Goal: Complete application form

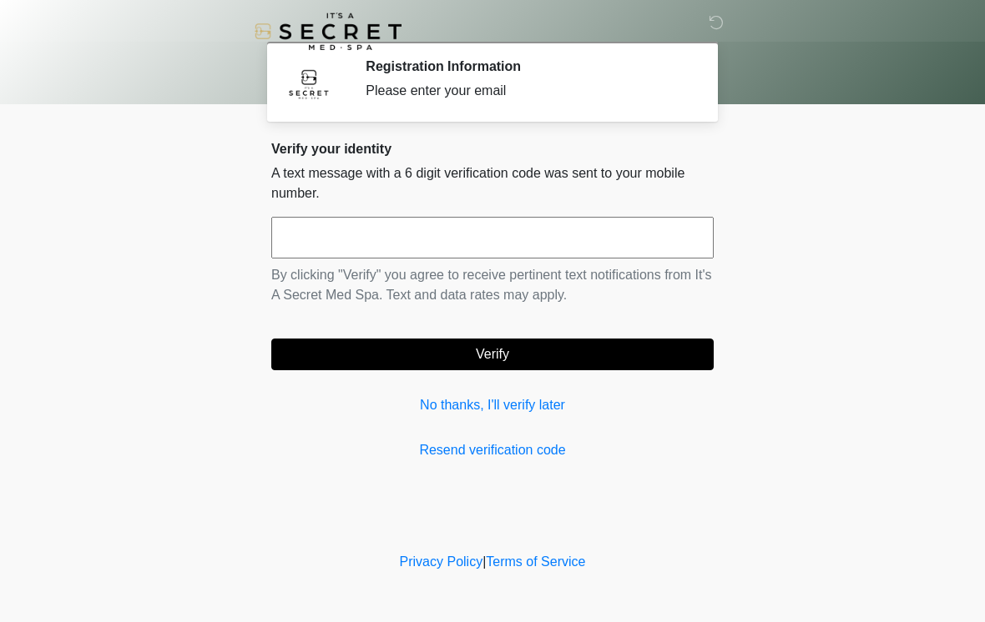
click at [514, 240] on input "text" at bounding box center [492, 238] width 442 height 42
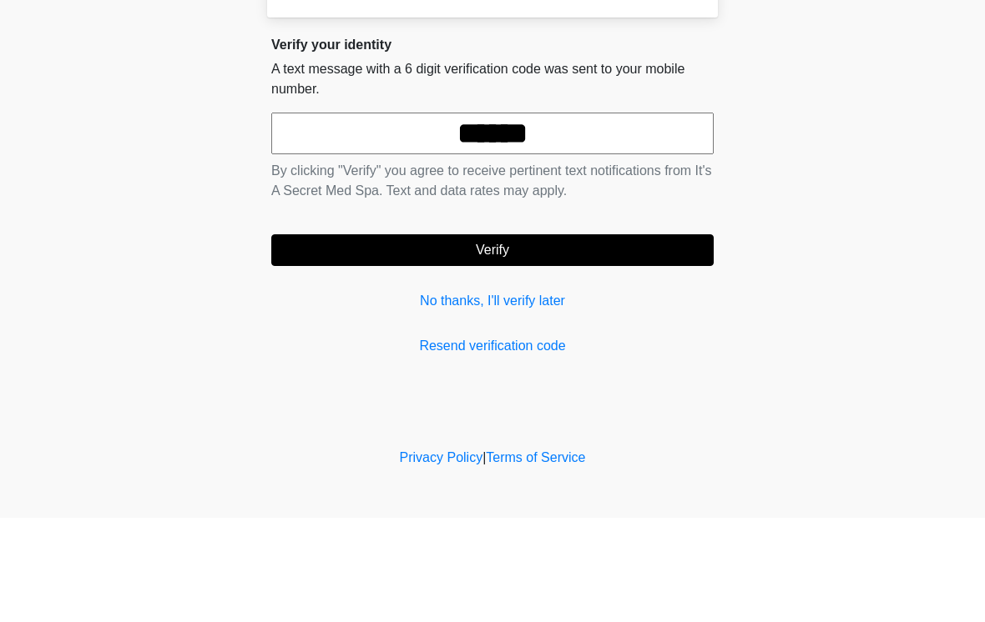
type input "******"
click at [631, 339] on button "Verify" at bounding box center [492, 355] width 442 height 32
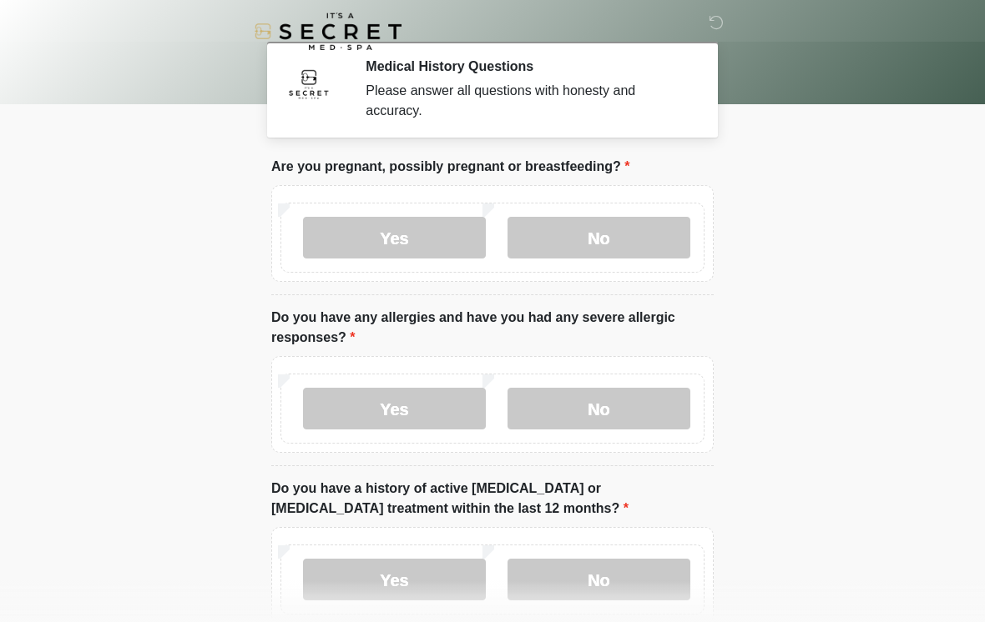
click at [645, 234] on label "No" at bounding box center [598, 238] width 183 height 42
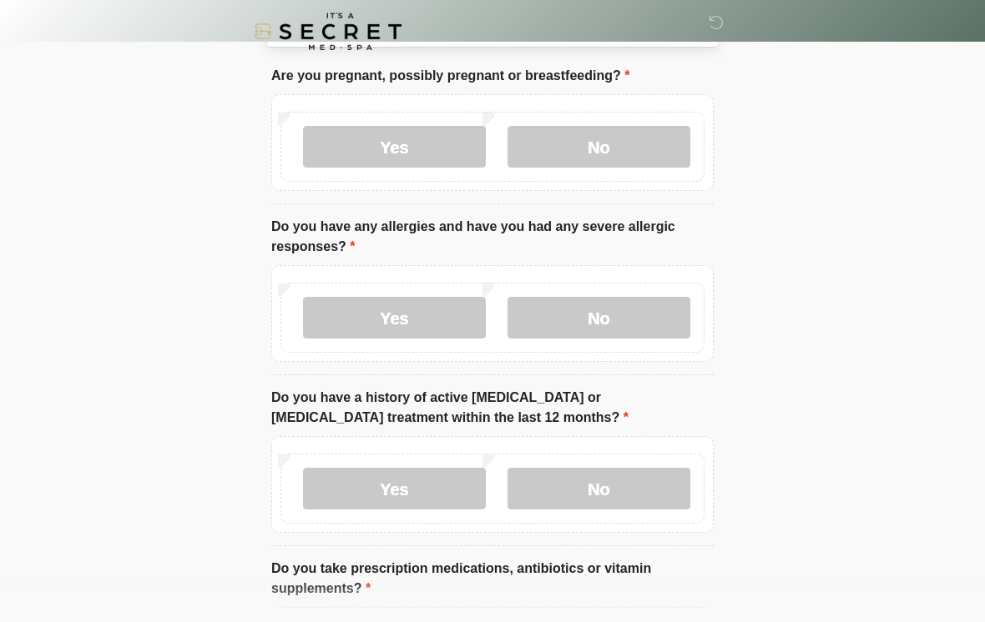
click at [605, 300] on label "No" at bounding box center [598, 318] width 183 height 42
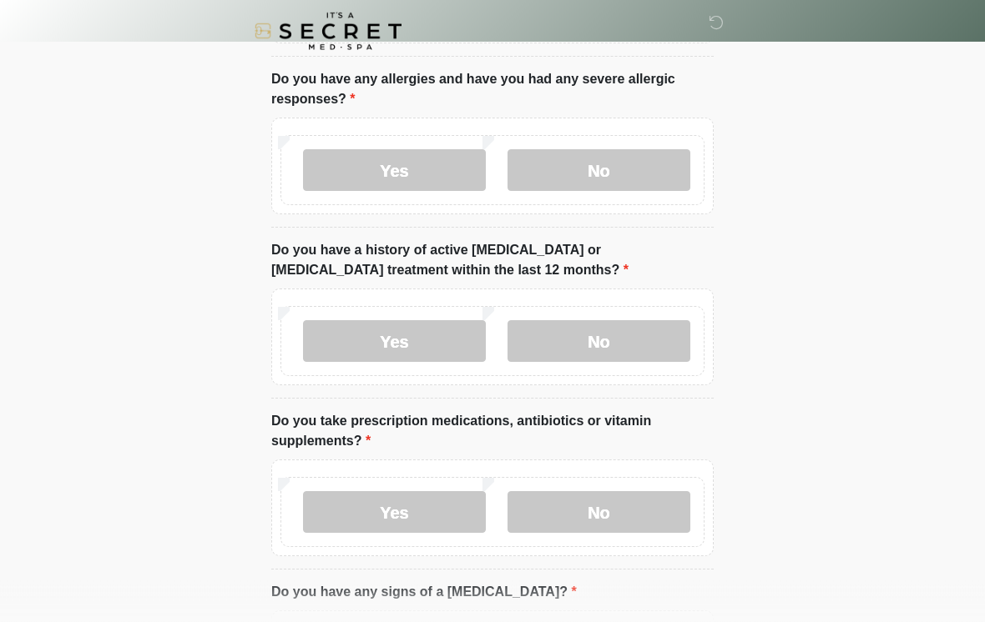
click at [609, 335] on label "No" at bounding box center [598, 342] width 183 height 42
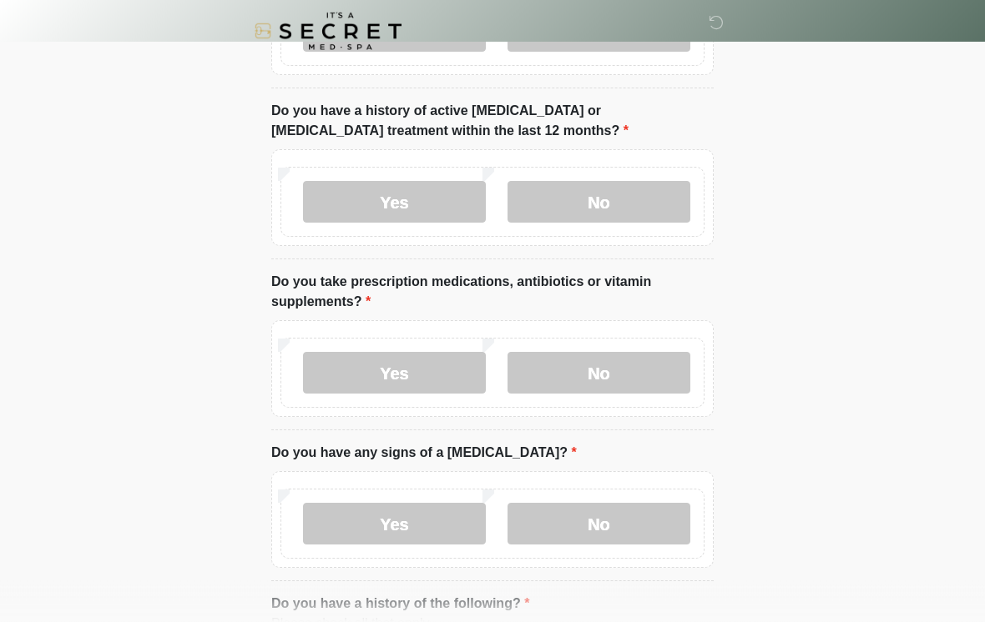
click at [612, 368] on label "No" at bounding box center [598, 374] width 183 height 42
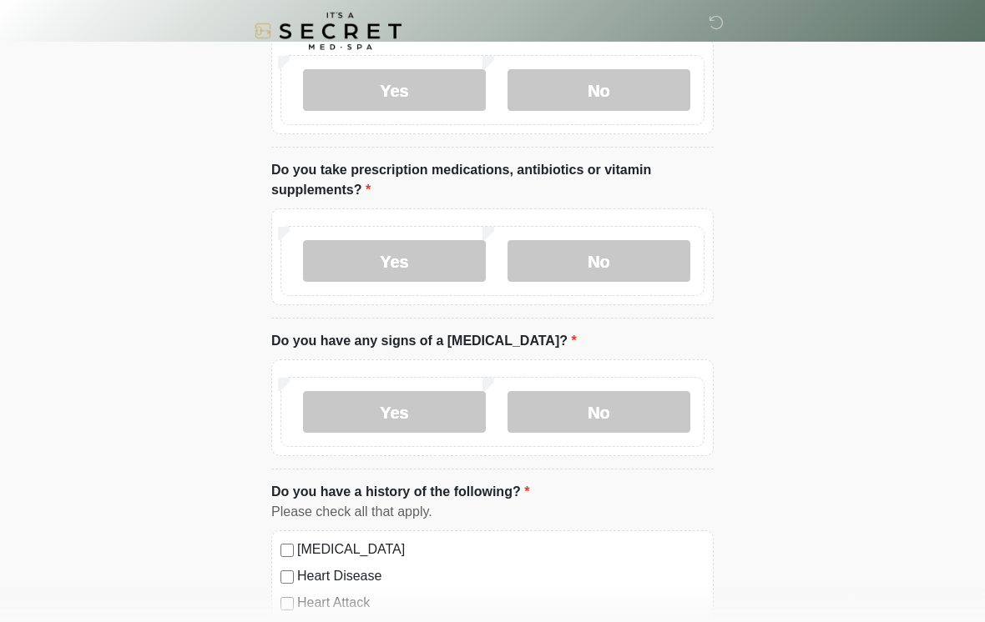
scroll to position [491, 0]
click at [586, 399] on label "No" at bounding box center [598, 411] width 183 height 42
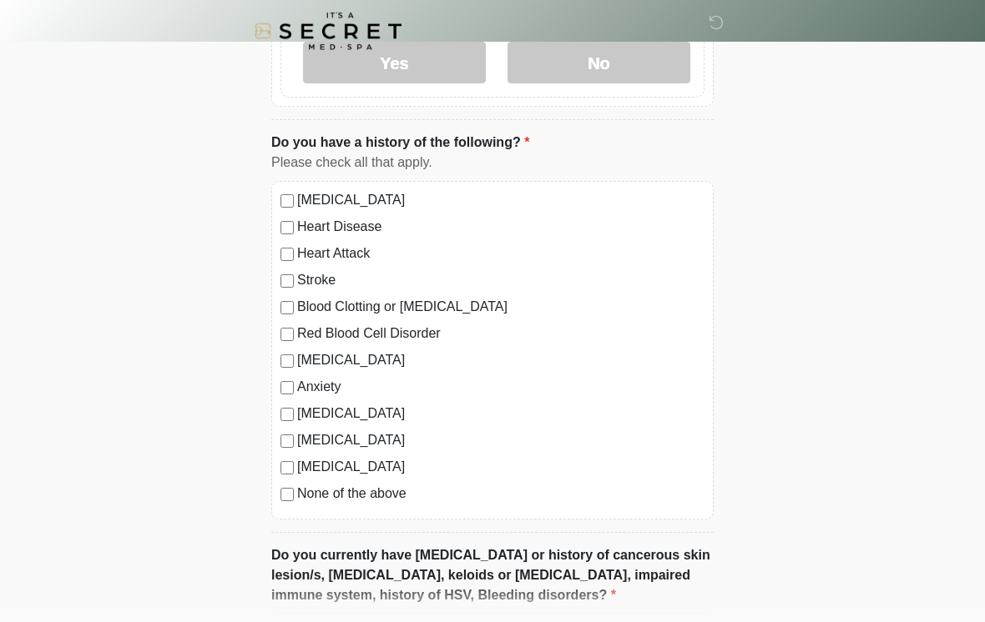
scroll to position [838, 0]
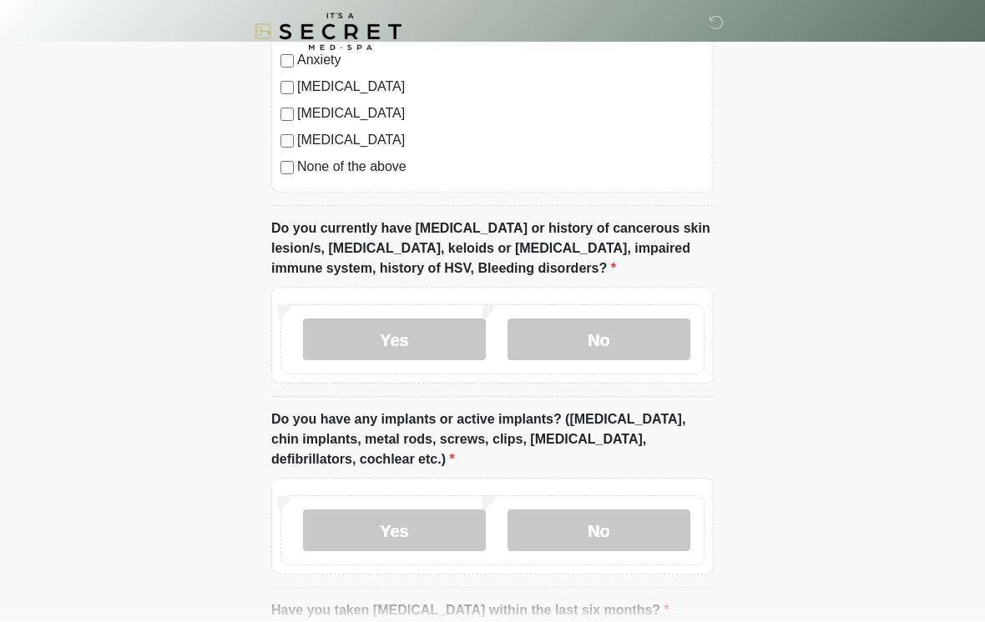
click at [609, 330] on label "No" at bounding box center [598, 340] width 183 height 42
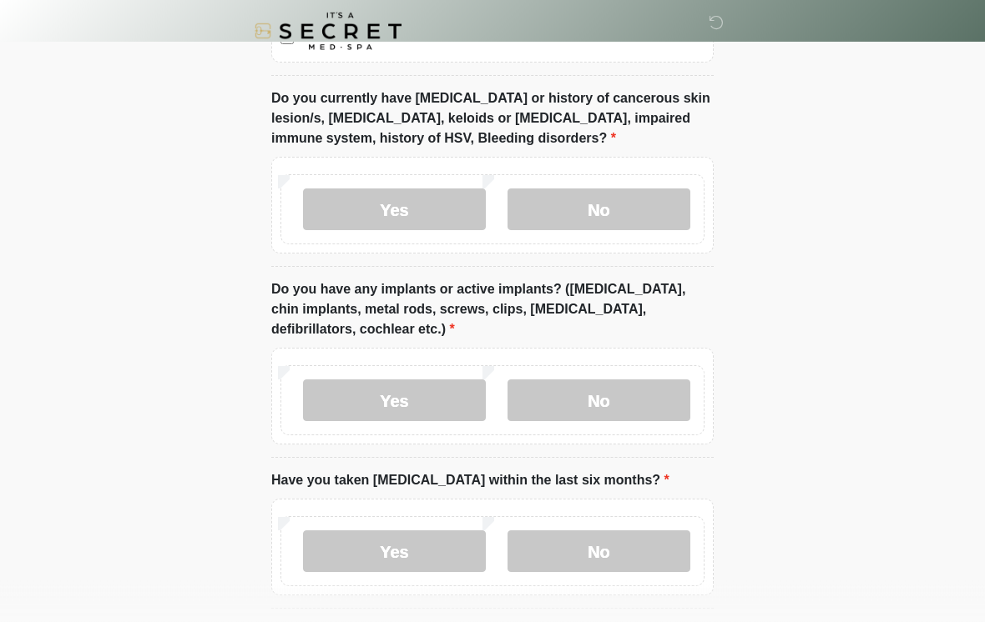
scroll to position [1301, 0]
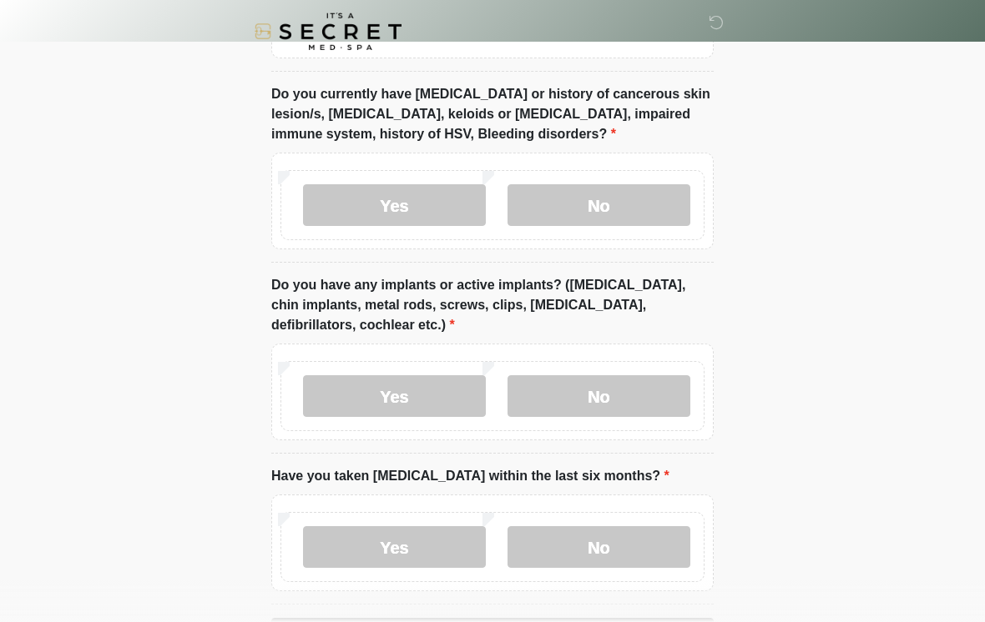
click at [565, 377] on label "No" at bounding box center [598, 396] width 183 height 42
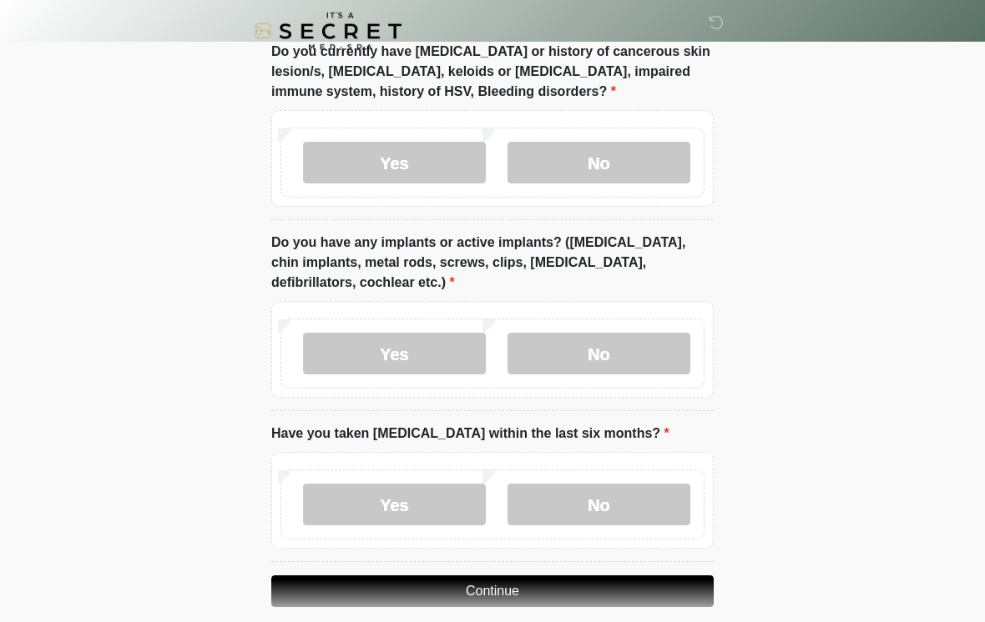
scroll to position [1389, 0]
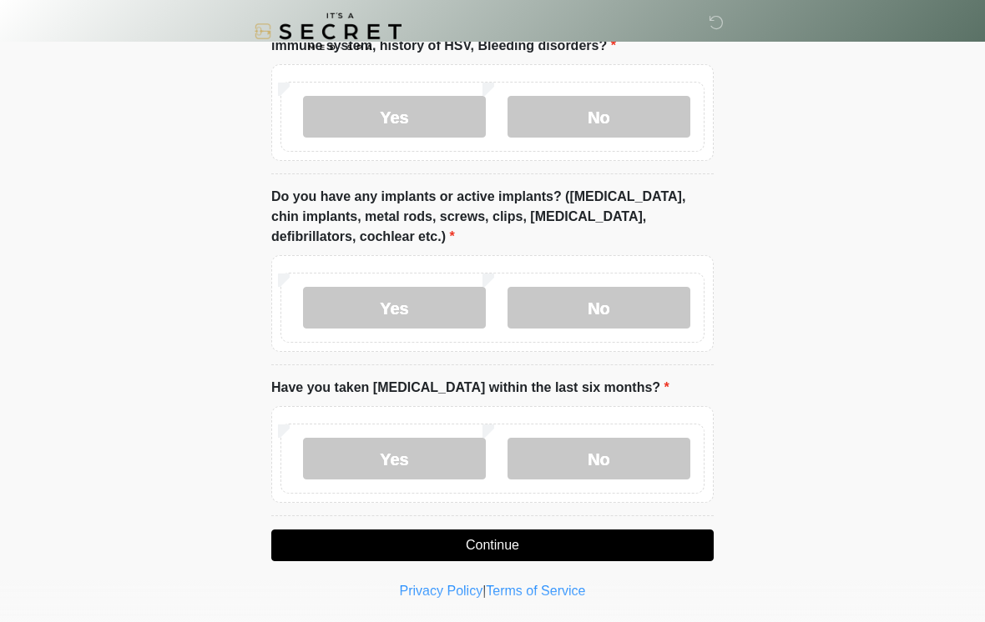
click at [561, 461] on label "No" at bounding box center [598, 459] width 183 height 42
click at [468, 550] on button "Continue" at bounding box center [492, 546] width 442 height 32
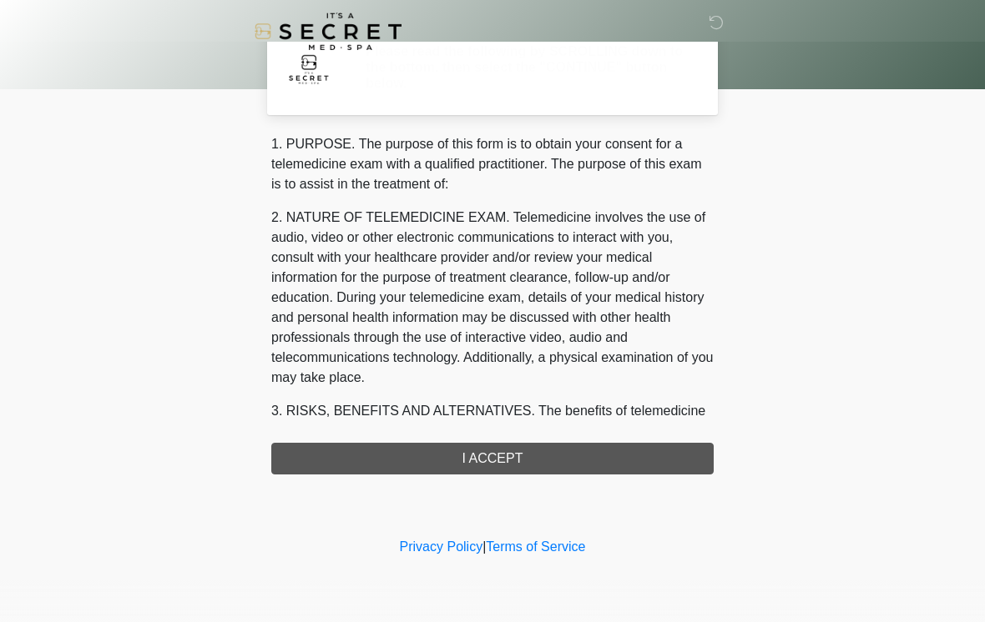
scroll to position [0, 0]
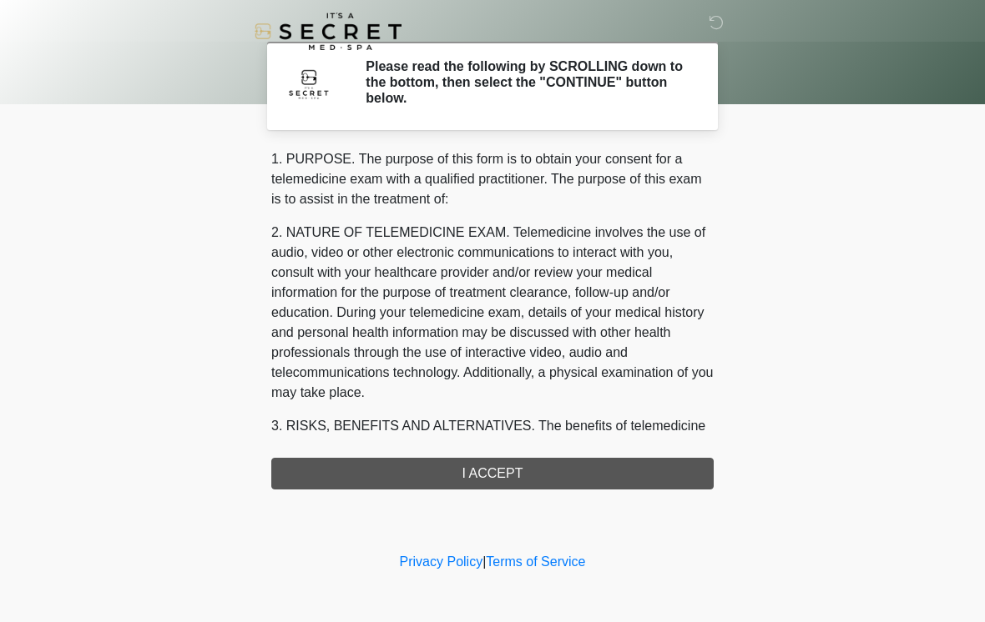
click at [549, 479] on div "1. PURPOSE. The purpose of this form is to obtain your consent for a telemedici…" at bounding box center [492, 319] width 442 height 340
click at [527, 479] on div "1. PURPOSE. The purpose of this form is to obtain your consent for a telemedici…" at bounding box center [492, 319] width 442 height 340
click at [501, 466] on div "1. PURPOSE. The purpose of this form is to obtain your consent for a telemedici…" at bounding box center [492, 319] width 442 height 340
click at [524, 475] on div "1. PURPOSE. The purpose of this form is to obtain your consent for a telemedici…" at bounding box center [492, 319] width 442 height 340
click at [653, 476] on div "1. PURPOSE. The purpose of this form is to obtain your consent for a telemedici…" at bounding box center [492, 319] width 442 height 340
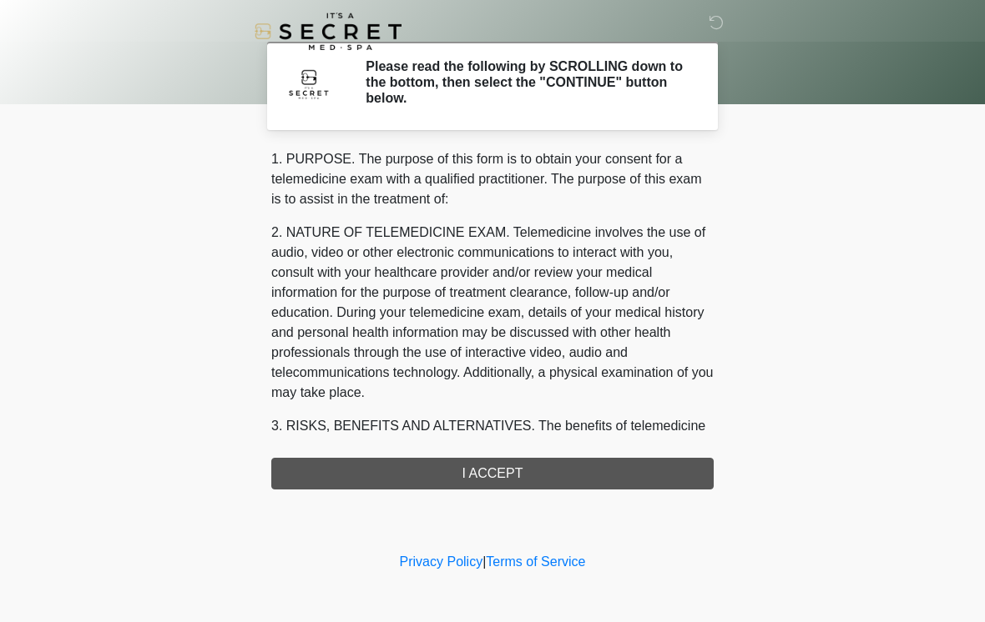
click at [531, 473] on div "1. PURPOSE. The purpose of this form is to obtain your consent for a telemedici…" at bounding box center [492, 319] width 442 height 340
click at [530, 472] on div "1. PURPOSE. The purpose of this form is to obtain your consent for a telemedici…" at bounding box center [492, 319] width 442 height 340
click at [504, 476] on div "1. PURPOSE. The purpose of this form is to obtain your consent for a telemedici…" at bounding box center [492, 319] width 442 height 340
click at [340, 487] on div "1. PURPOSE. The purpose of this form is to obtain your consent for a telemedici…" at bounding box center [492, 319] width 442 height 340
click at [340, 486] on div "1. PURPOSE. The purpose of this form is to obtain your consent for a telemedici…" at bounding box center [492, 319] width 442 height 340
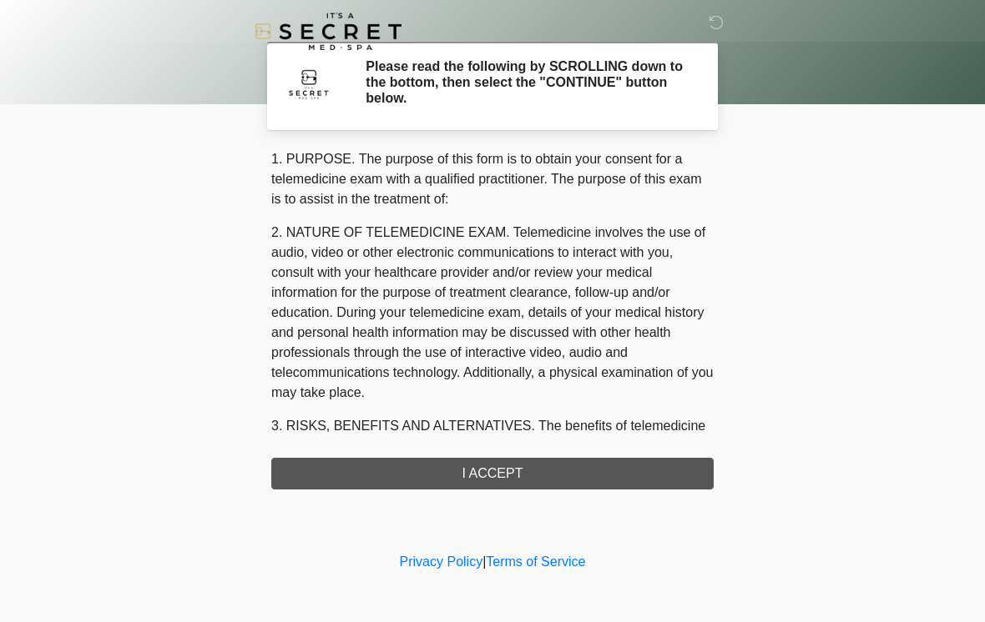
click at [351, 467] on div "1. PURPOSE. The purpose of this form is to obtain your consent for a telemedici…" at bounding box center [492, 319] width 442 height 340
click at [360, 471] on div "1. PURPOSE. The purpose of this form is to obtain your consent for a telemedici…" at bounding box center [492, 319] width 442 height 340
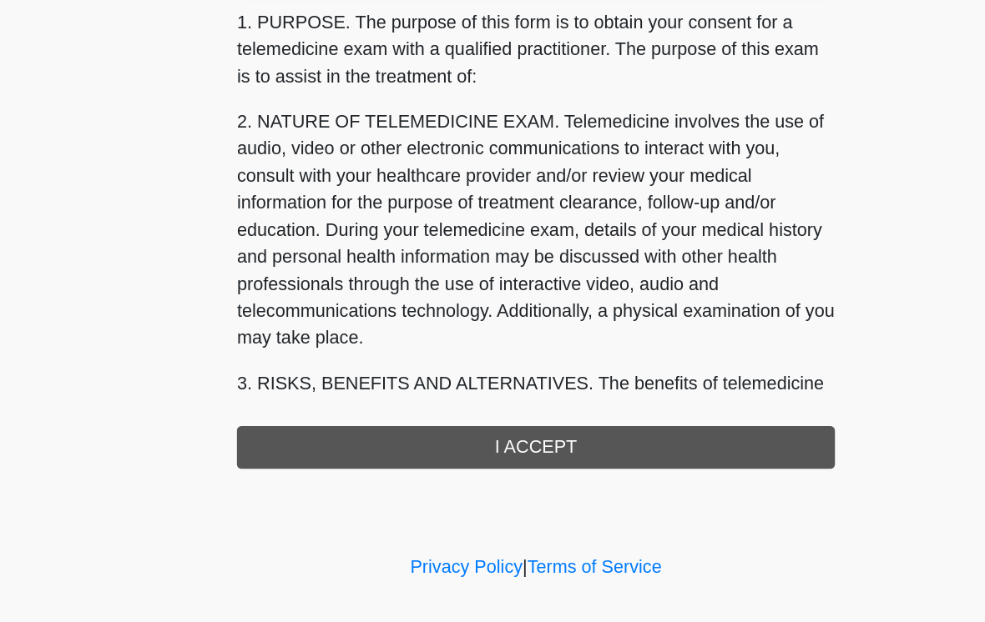
click at [399, 334] on div "1. PURPOSE. The purpose of this form is to obtain your consent for a telemedici…" at bounding box center [492, 319] width 442 height 340
click at [403, 344] on div "1. PURPOSE. The purpose of this form is to obtain your consent for a telemedici…" at bounding box center [492, 319] width 442 height 340
click at [414, 326] on div "1. PURPOSE. The purpose of this form is to obtain your consent for a telemedici…" at bounding box center [492, 319] width 442 height 340
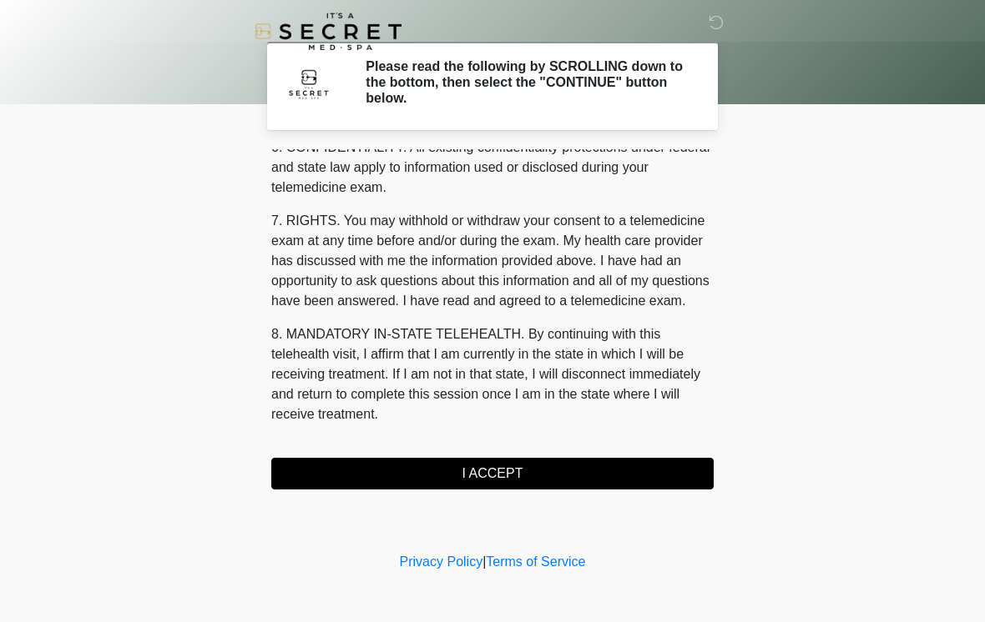
scroll to position [679, 0]
click at [521, 476] on button "I ACCEPT" at bounding box center [492, 474] width 442 height 32
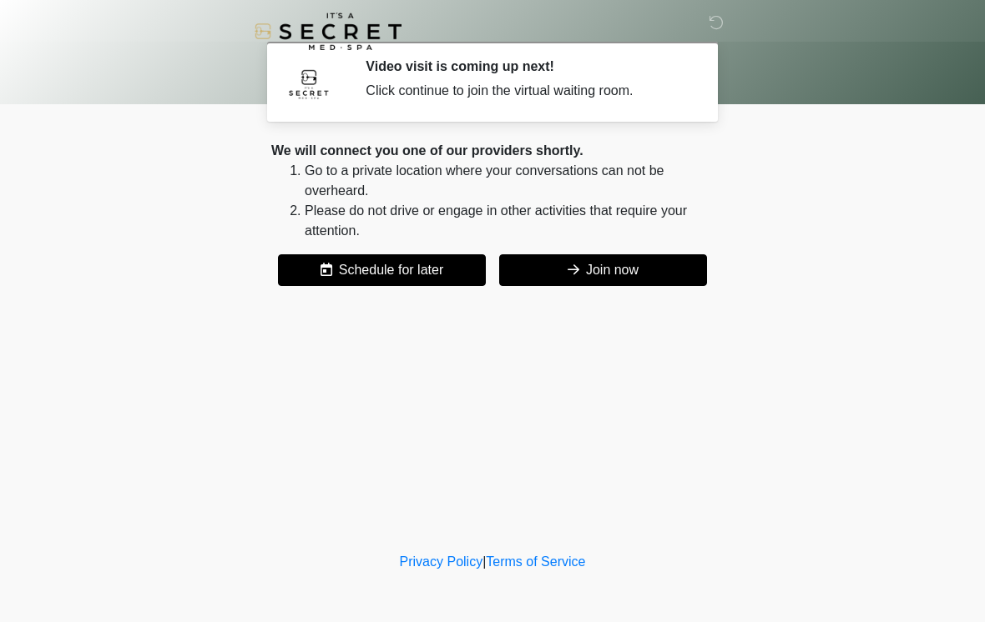
click at [612, 275] on button "Join now" at bounding box center [603, 270] width 208 height 32
